Goal: Navigation & Orientation: Find specific page/section

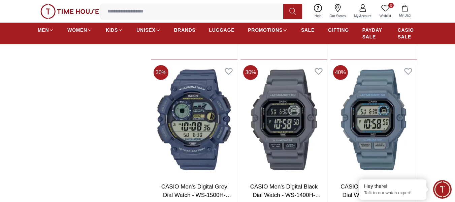
scroll to position [1043, 0]
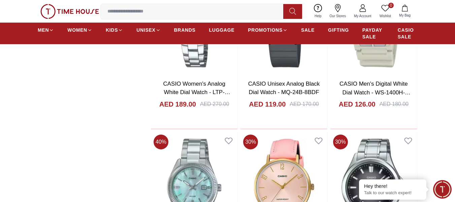
scroll to position [2019, 0]
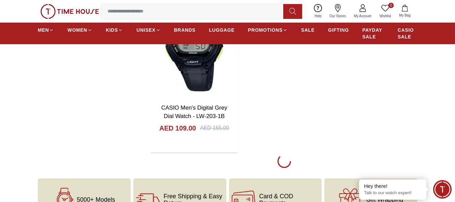
scroll to position [2423, 0]
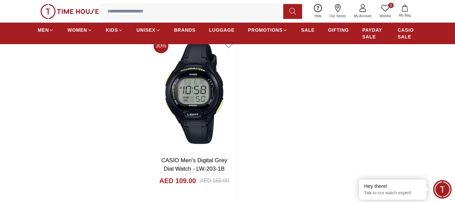
scroll to position [2456, 0]
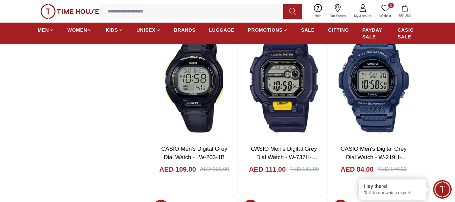
click at [47, 14] on img at bounding box center [69, 11] width 59 height 15
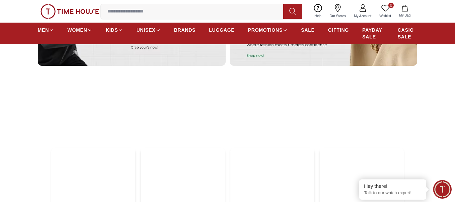
scroll to position [1851, 0]
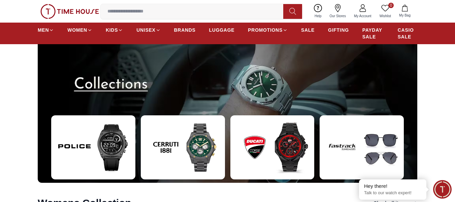
click at [110, 154] on img at bounding box center [93, 147] width 84 height 64
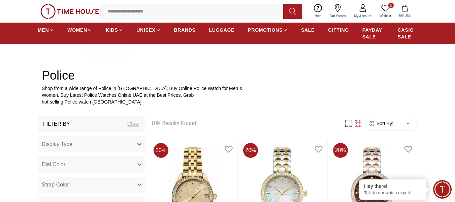
scroll to position [168, 0]
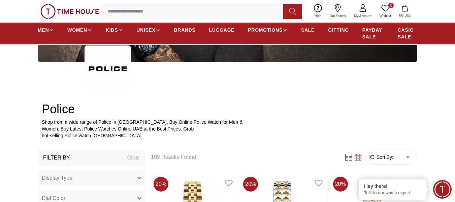
click at [306, 28] on span "SALE" at bounding box center [307, 30] width 13 height 7
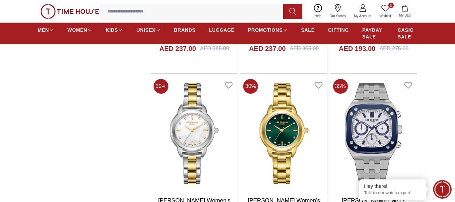
scroll to position [1043, 0]
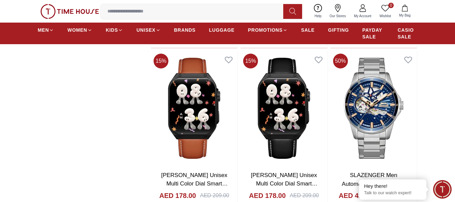
scroll to position [1918, 0]
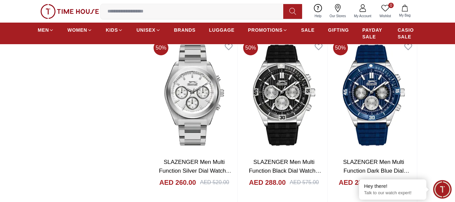
scroll to position [2793, 0]
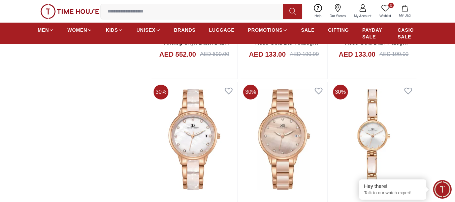
scroll to position [4374, 0]
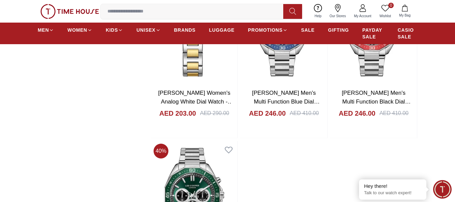
scroll to position [5855, 0]
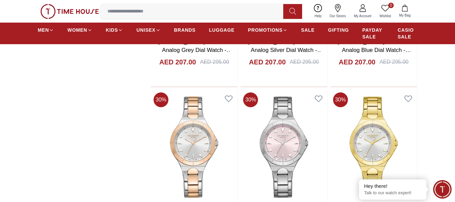
scroll to position [6864, 0]
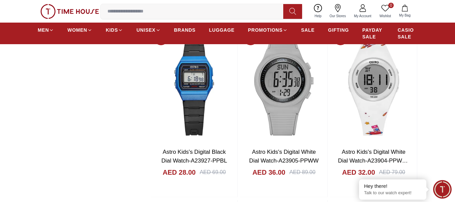
scroll to position [7975, 0]
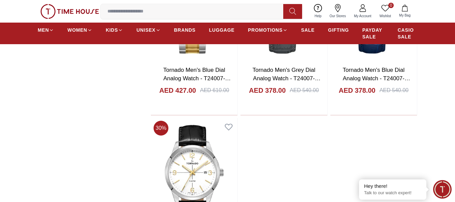
scroll to position [9186, 0]
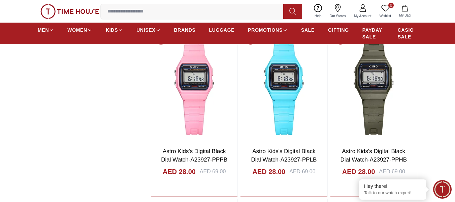
scroll to position [7705, 0]
